Goal: Task Accomplishment & Management: Manage account settings

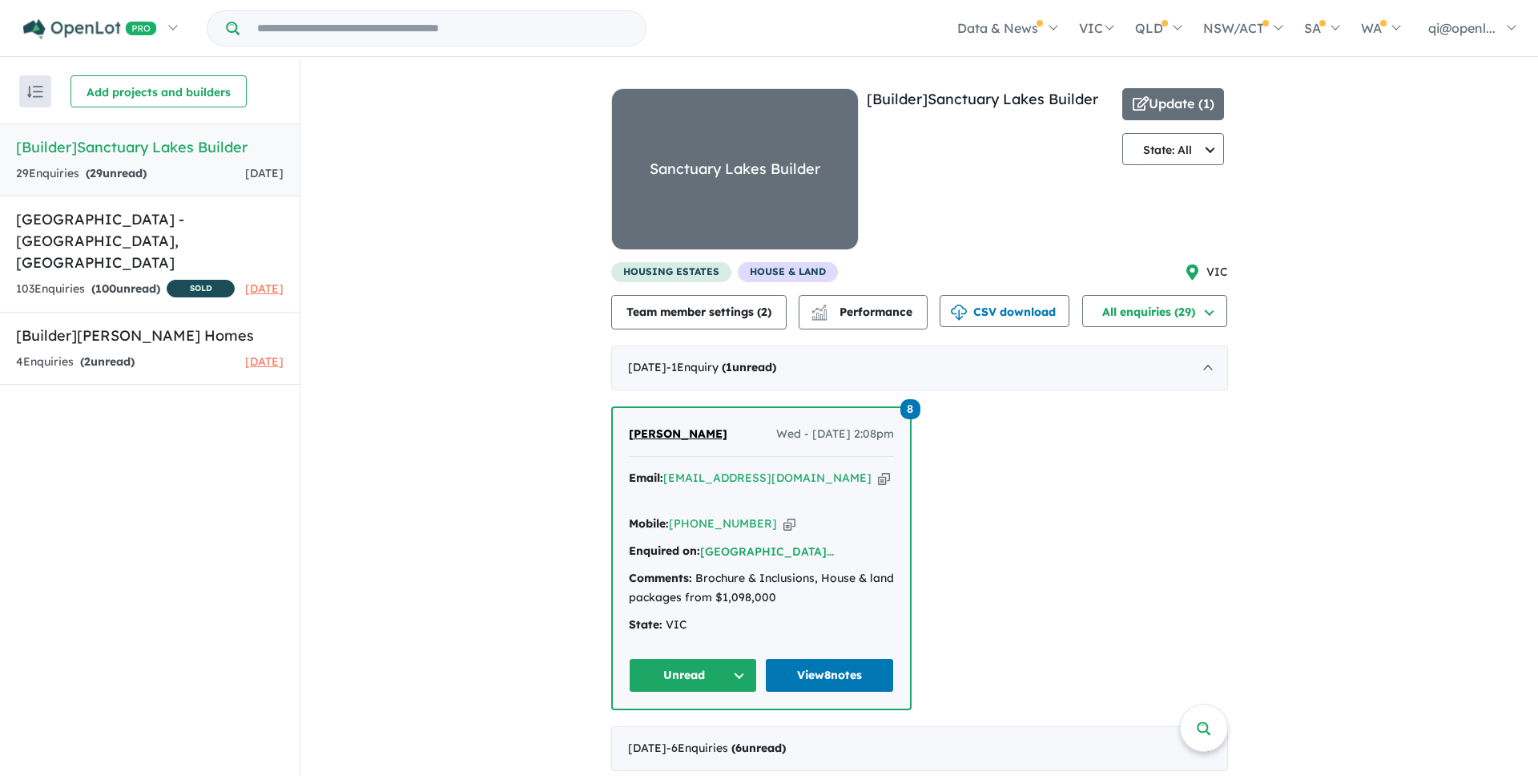
scroll to position [123, 0]
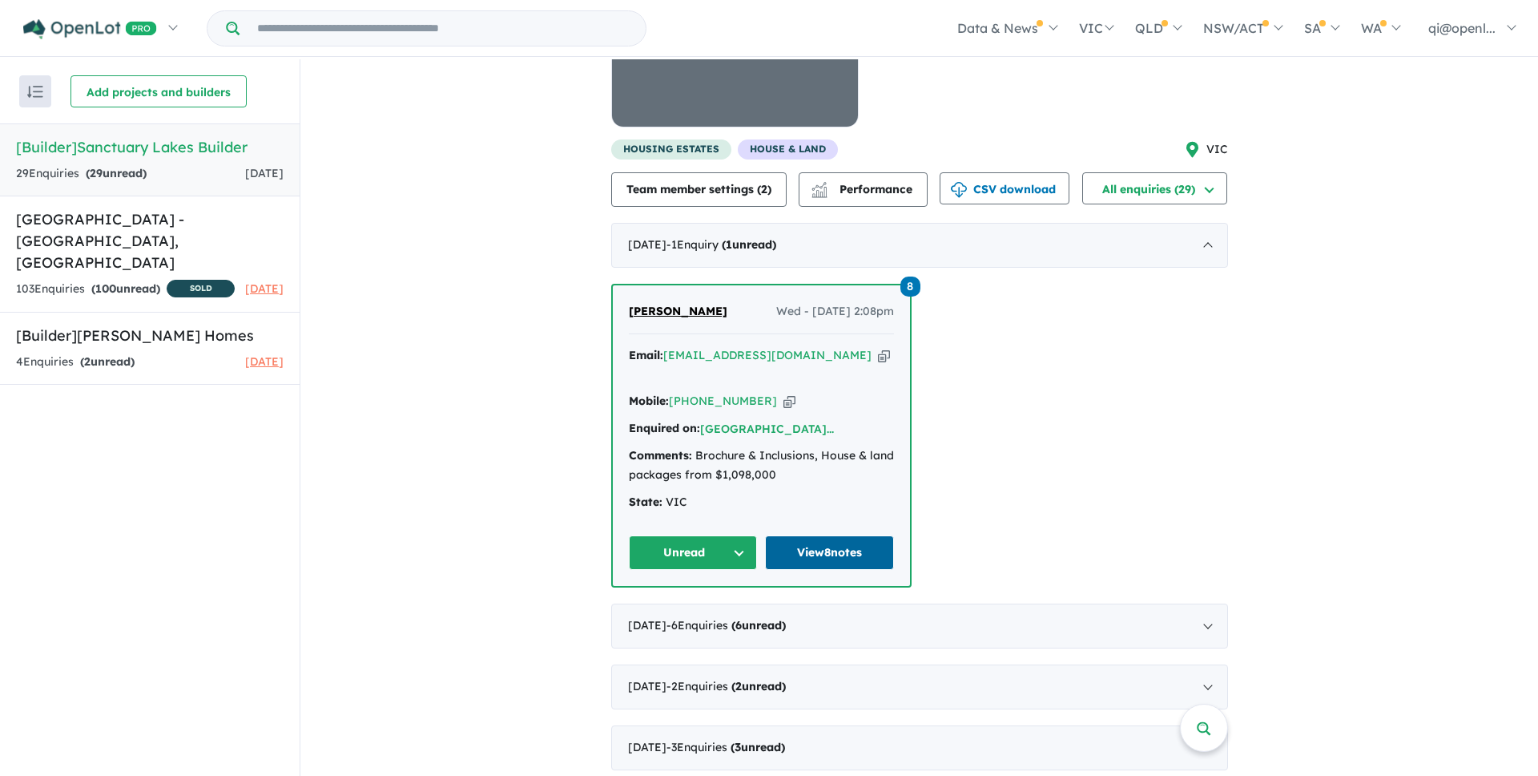
click at [852, 535] on link "View 8 notes" at bounding box center [829, 552] width 129 height 34
click at [501, 418] on div "View 2 builders in your account 29 Enquir ies ( 29 unread) 5 days ago [Builder]…" at bounding box center [919, 483] width 1238 height 1092
click at [475, 334] on div "View 2 builders in your account 29 Enquir ies ( 29 unread) 5 days ago [Builder]…" at bounding box center [919, 483] width 1238 height 1092
click at [1042, 459] on div "8 Qi Chen Wed - 24/09/2025, 2:08pm Email: qi@openlot.com.au Copied! Mobile: +61…" at bounding box center [919, 436] width 617 height 304
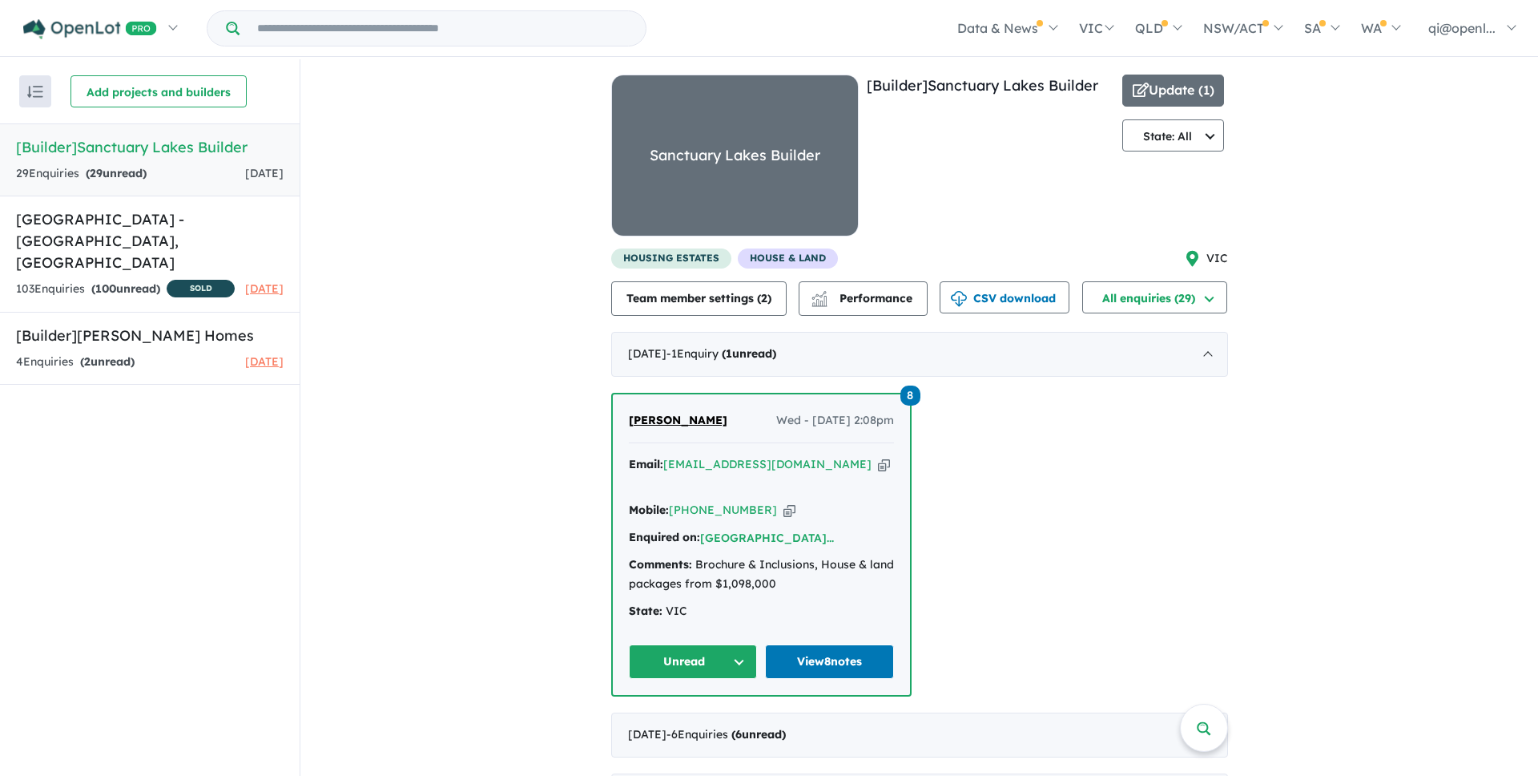
scroll to position [0, 0]
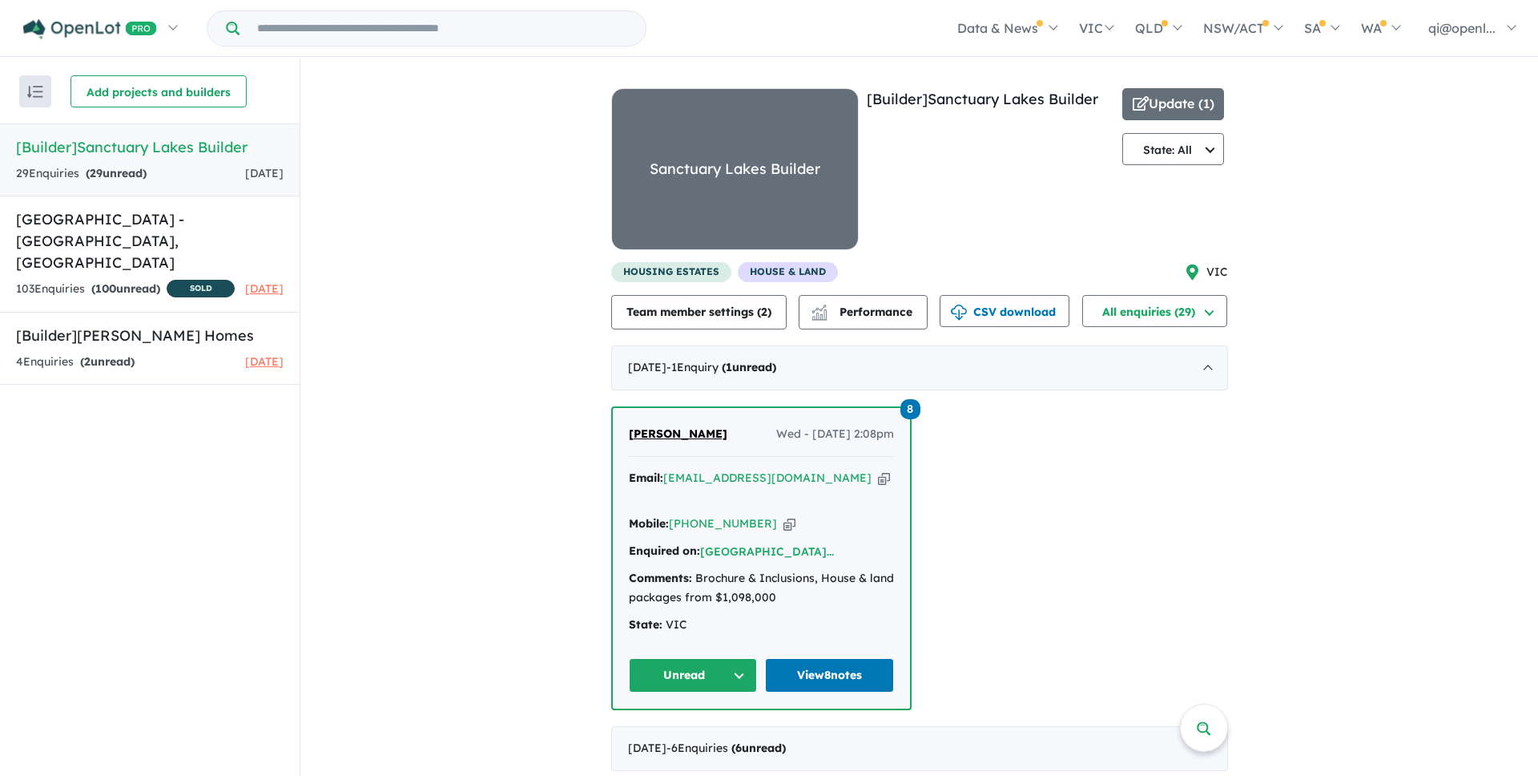
click at [1078, 277] on div "housing estates House & Land VIC" at bounding box center [919, 272] width 617 height 20
drag, startPoint x: 1079, startPoint y: 244, endPoint x: 1141, endPoint y: 530, distance: 293.4
click at [1141, 530] on div "View 2 builders in your account 29 Enquir ies ( 29 unread) 5 days ago [Builder]…" at bounding box center [919, 605] width 617 height 1092
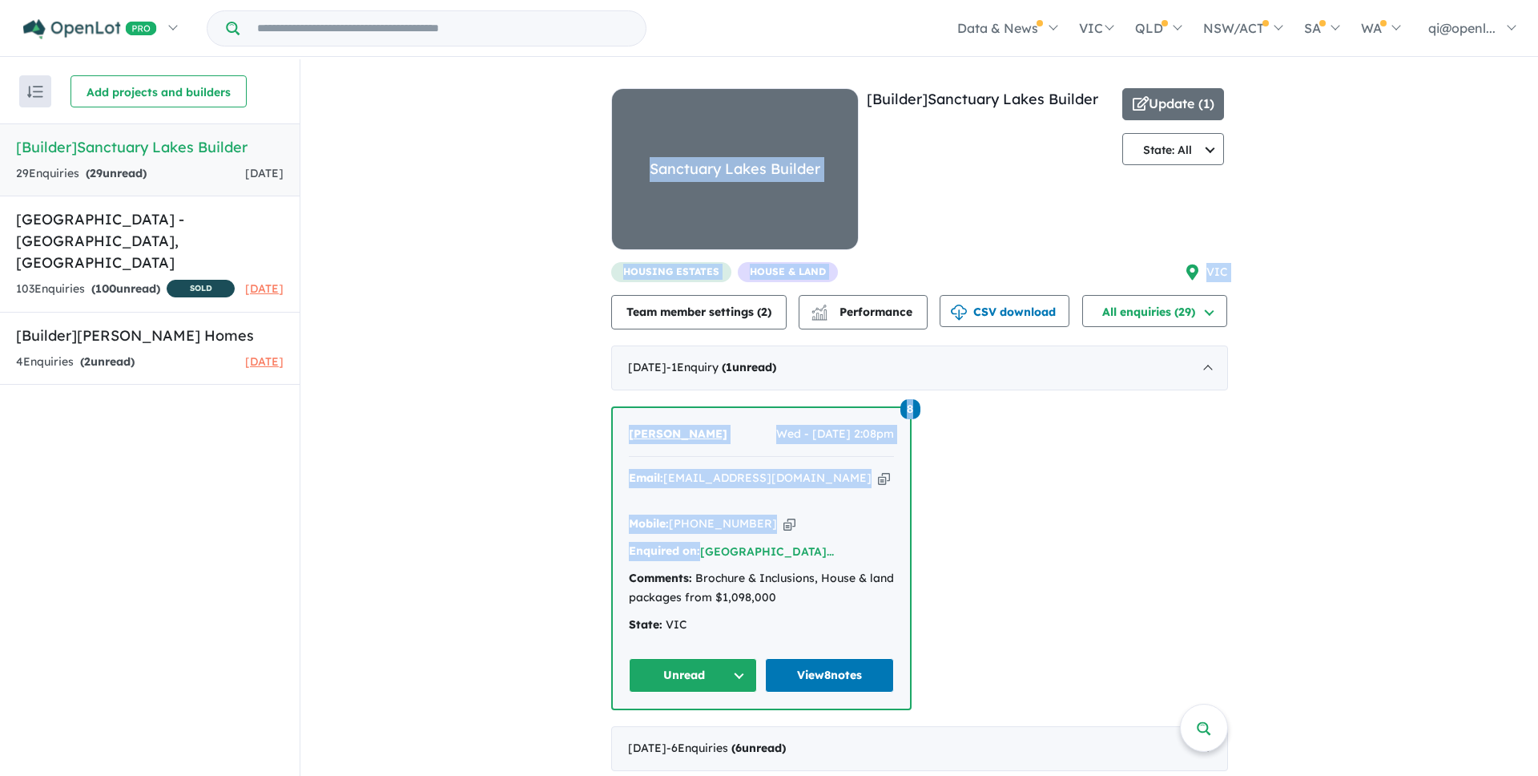
click at [1141, 530] on div "8 Qi Chen Wed - 24/09/2025, 2:08pm Email: qi@openlot.com.au Copied! Mobile: +61…" at bounding box center [919, 558] width 617 height 304
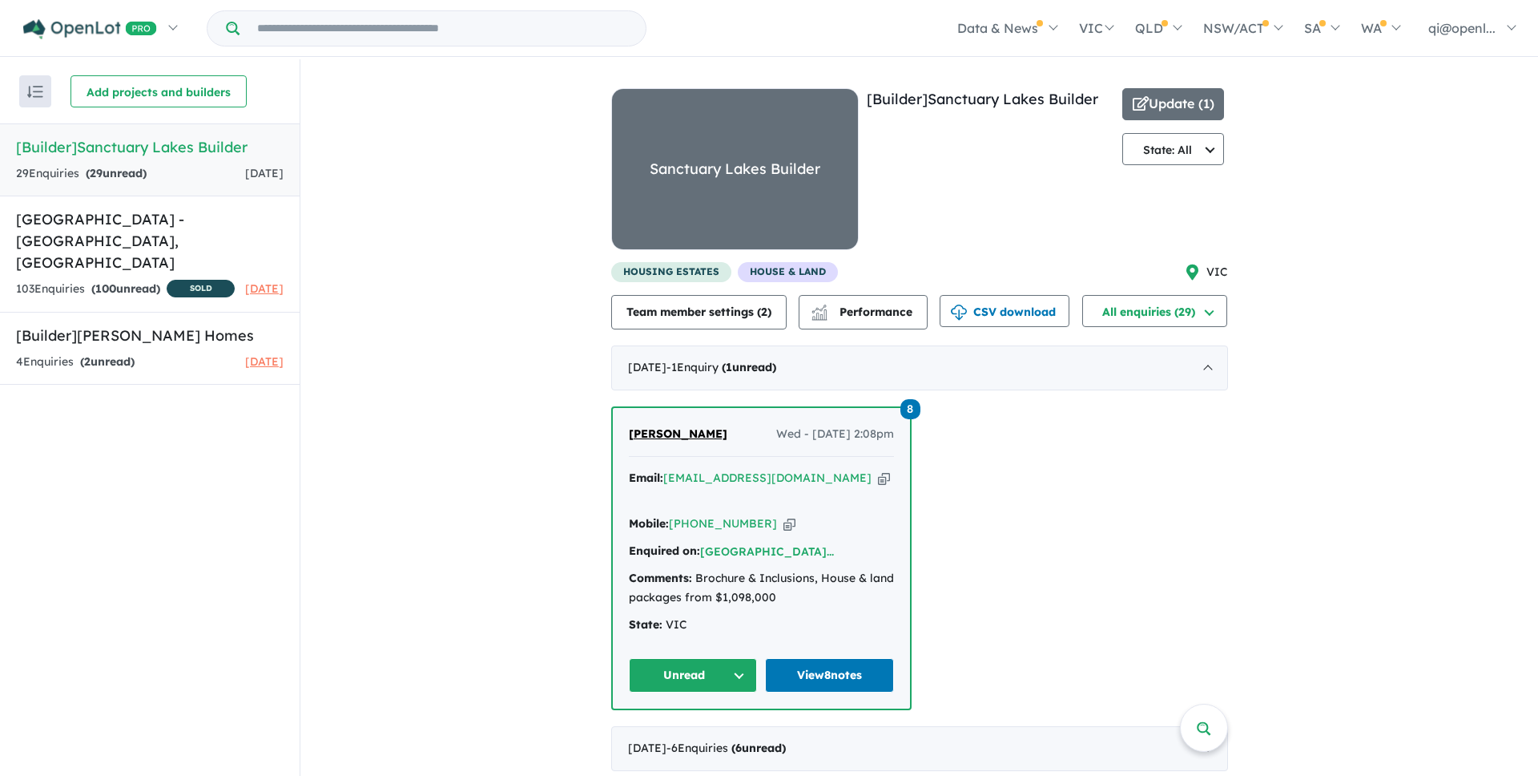
click at [1139, 530] on div "8 Qi Chen Wed - 24/09/2025, 2:08pm Email: qi@openlot.com.au Copied! Mobile: +61…" at bounding box center [919, 558] width 617 height 304
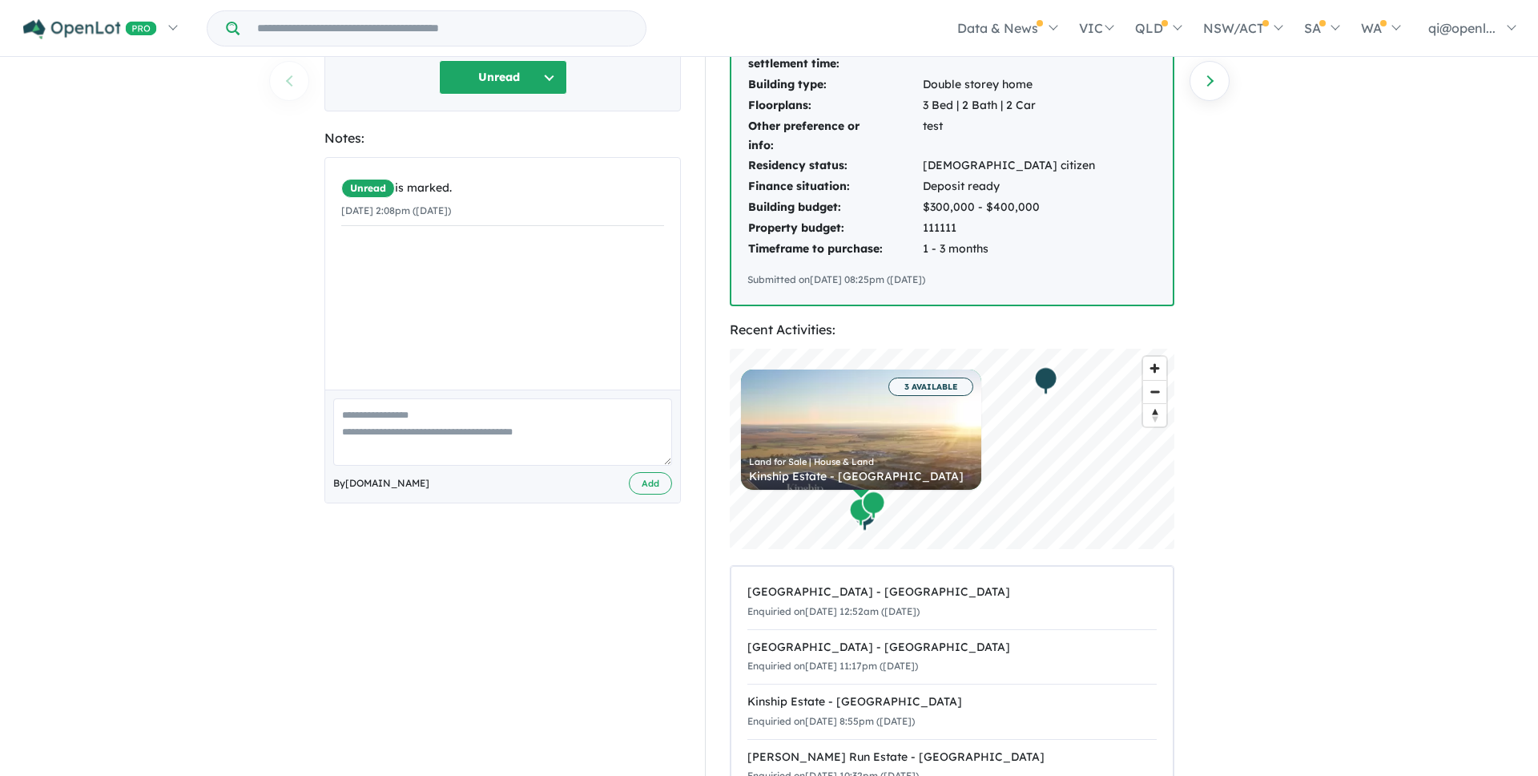
scroll to position [301, 0]
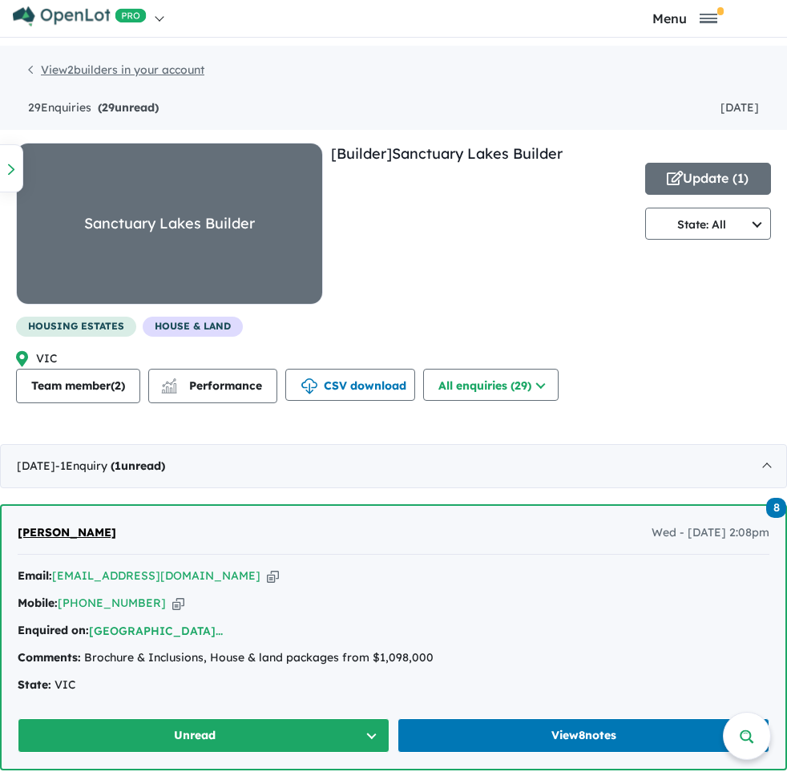
click at [83, 66] on link "View 2 builders in your account" at bounding box center [116, 69] width 176 height 14
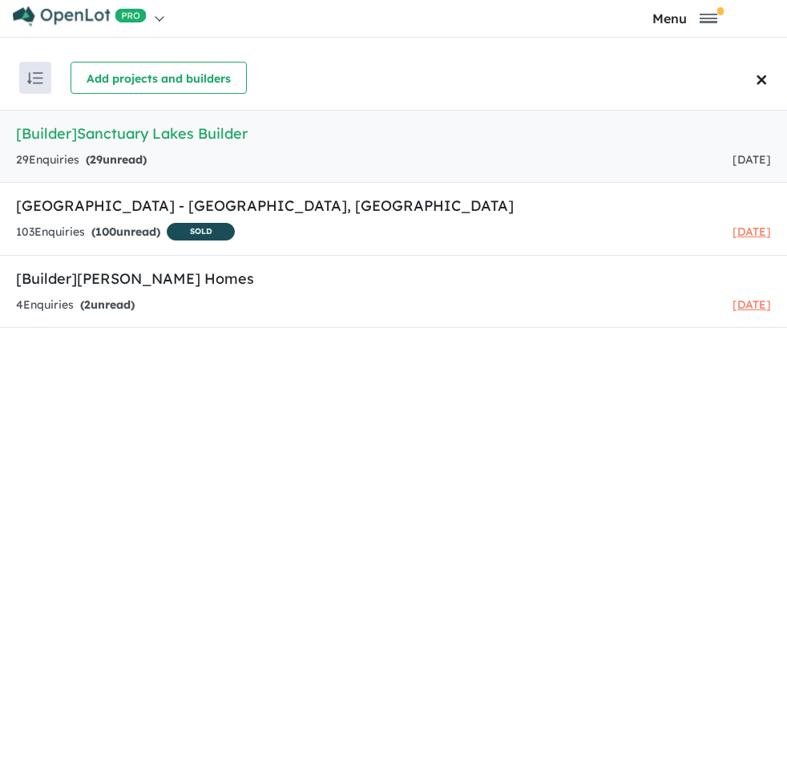
click at [752, 84] on button "×" at bounding box center [769, 78] width 36 height 64
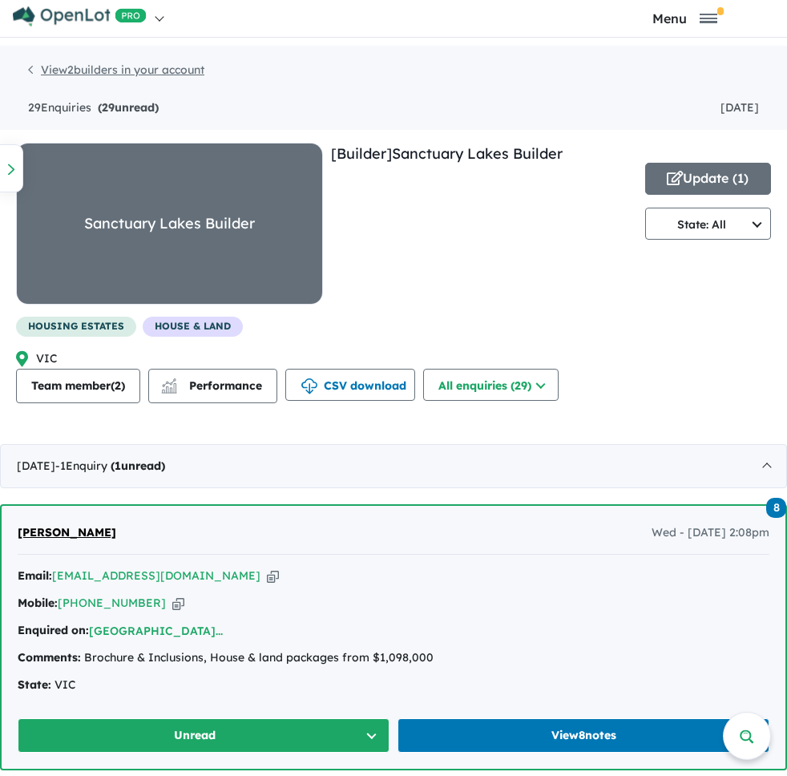
click at [134, 67] on link "View 2 builders in your account" at bounding box center [116, 69] width 176 height 14
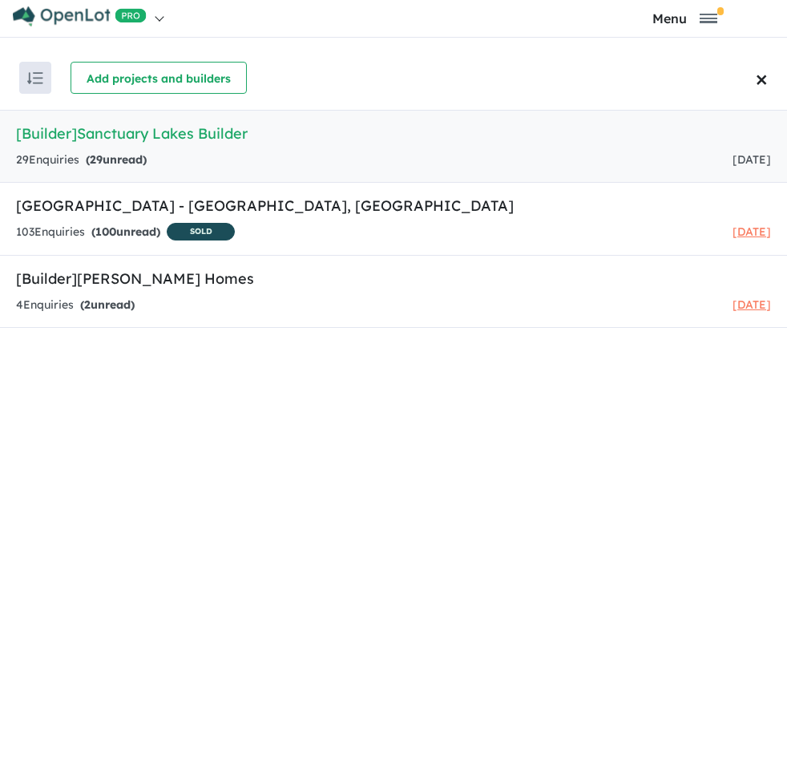
click at [763, 82] on span "×" at bounding box center [762, 78] width 12 height 41
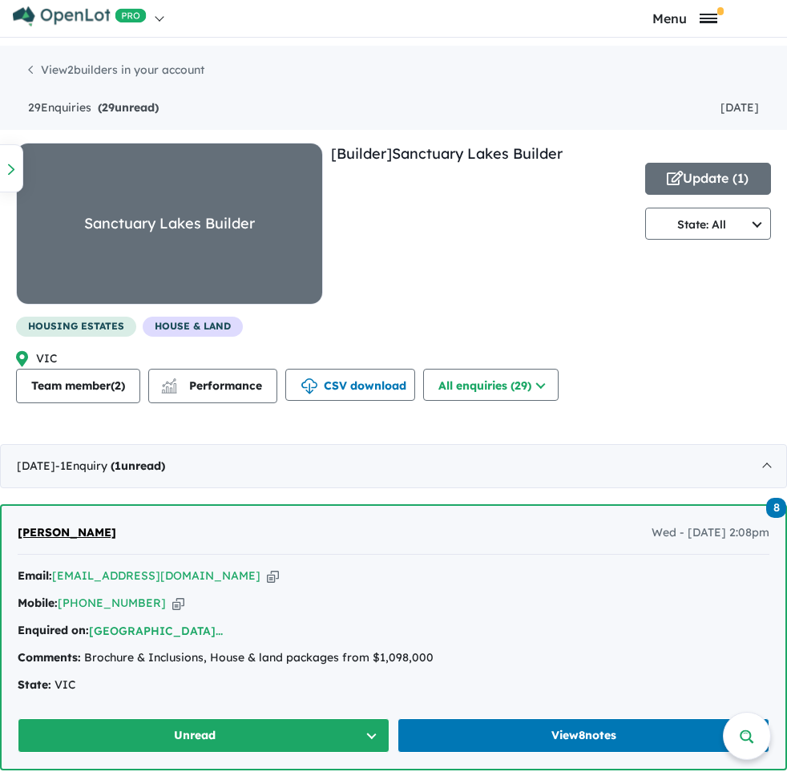
click at [701, 15] on span "Toggle navigation" at bounding box center [708, 15] width 18 height 2
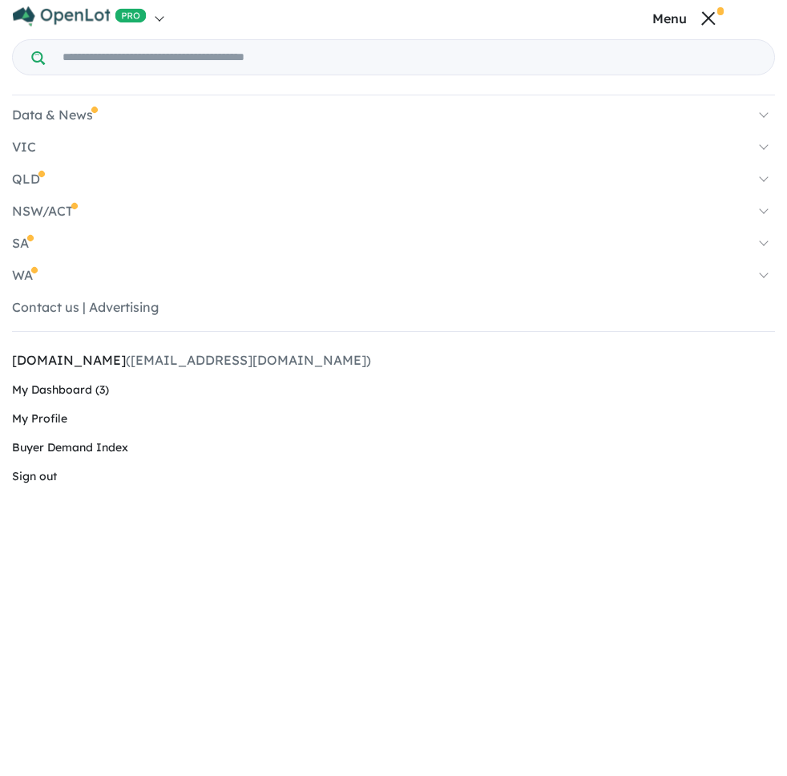
click at [701, 21] on span "Toggle navigation" at bounding box center [708, 19] width 18 height 10
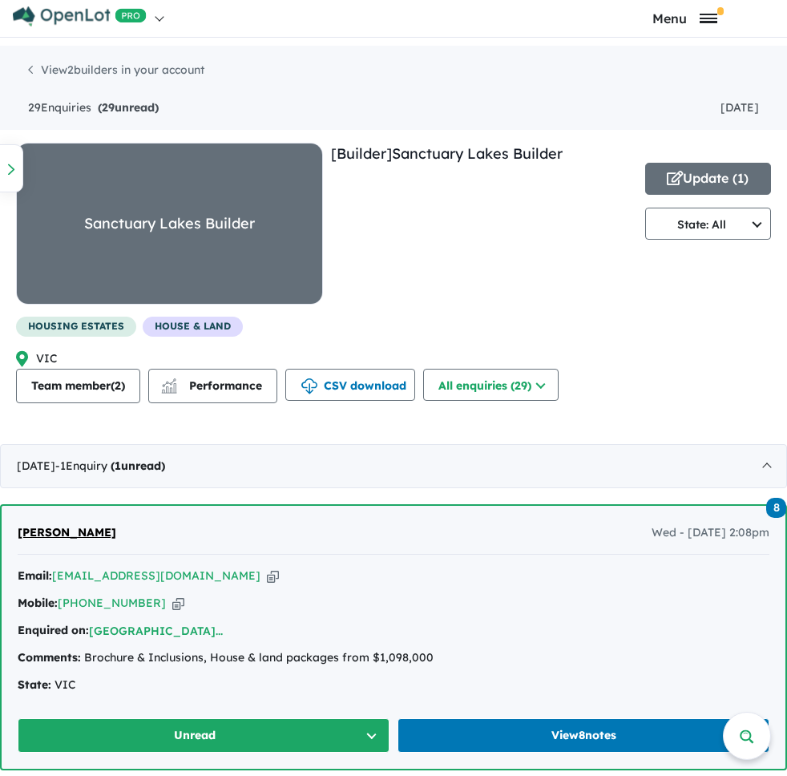
click at [712, 15] on span "Toggle navigation" at bounding box center [708, 15] width 18 height 2
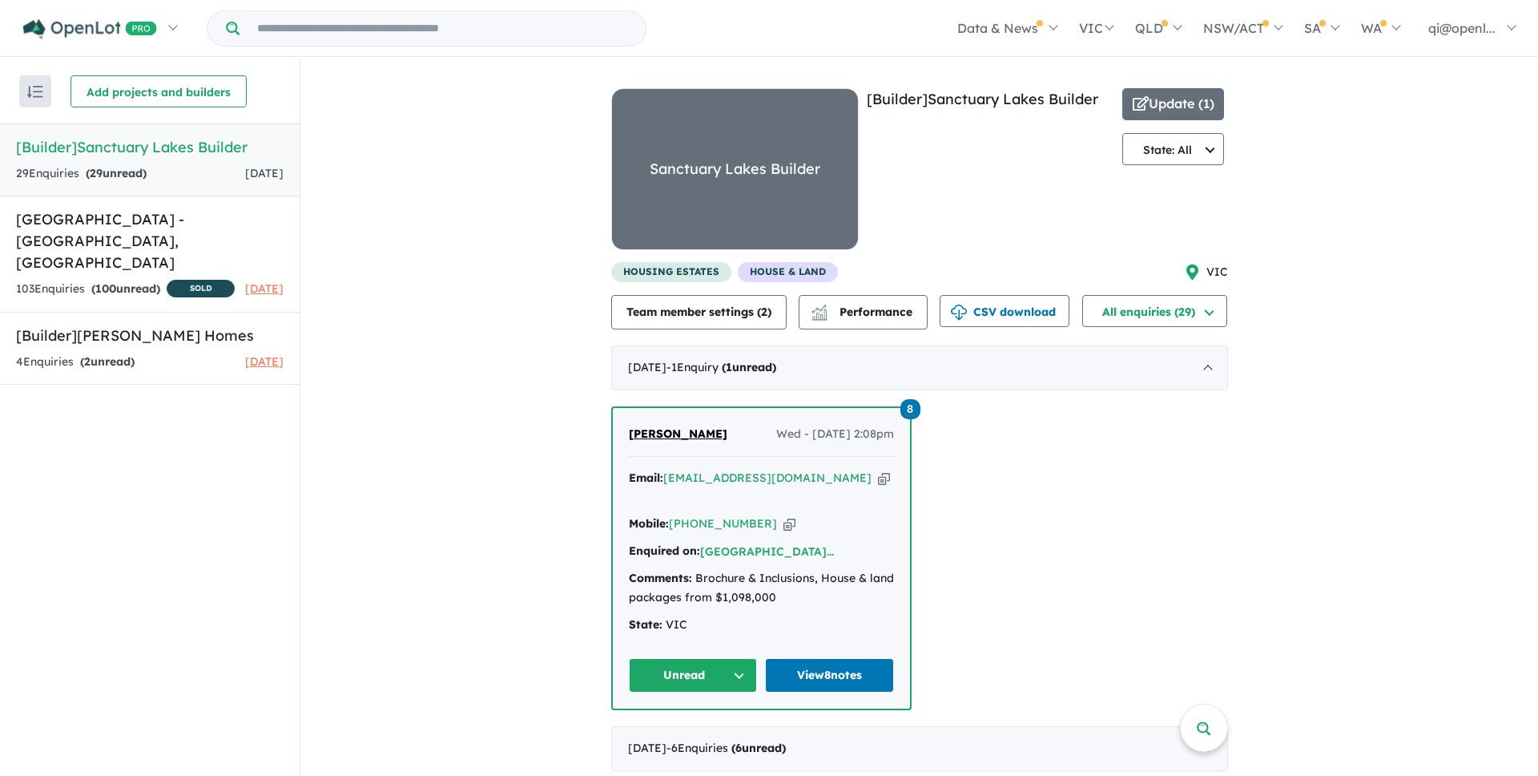
click at [1471, 312] on div "View 2 builders in your account 29 Enquir ies ( 29 unread) [DATE] [Builder] [GE…" at bounding box center [919, 605] width 1238 height 1092
click at [1459, 30] on span "qi@openl..." at bounding box center [1462, 28] width 67 height 16
click at [1506, 25] on link "qi@openl..." at bounding box center [1468, 28] width 115 height 56
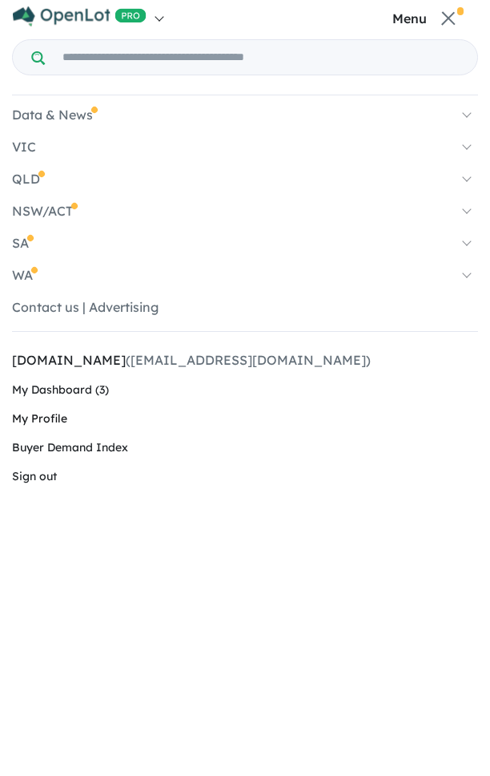
click at [44, 424] on span "My Profile" at bounding box center [39, 418] width 55 height 14
